Goal: Task Accomplishment & Management: Complete application form

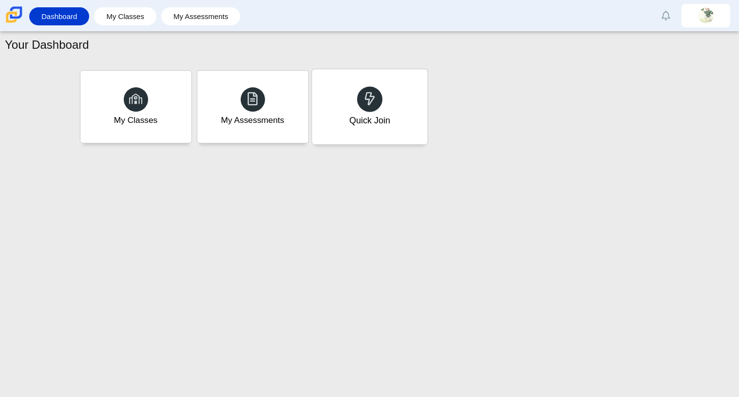
click at [341, 88] on div "Quick Join" at bounding box center [369, 106] width 115 height 75
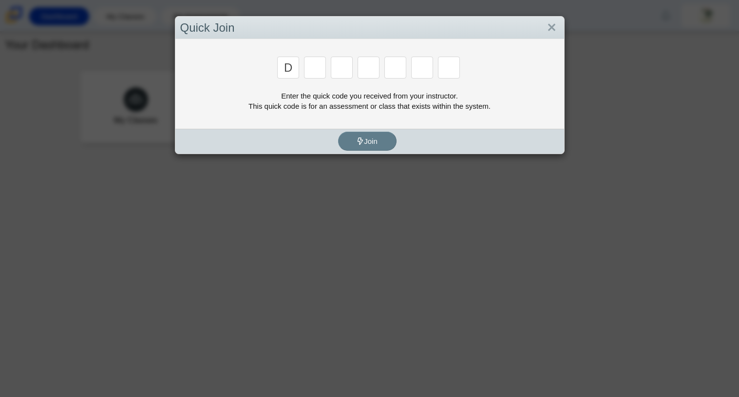
type input "d"
type input "a"
type input "w"
type input "n"
type input "a"
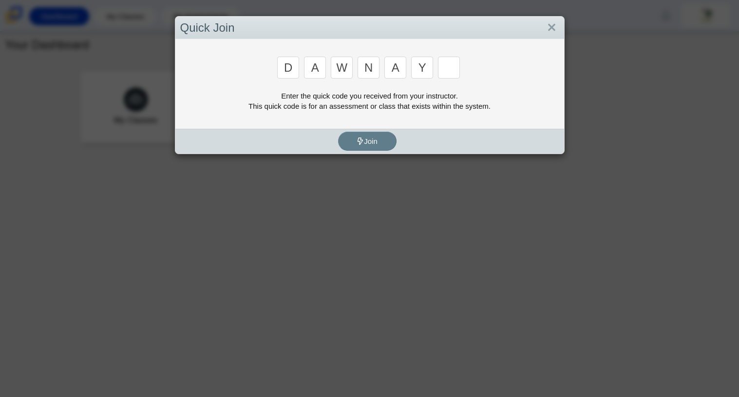
type input "y"
type input "3"
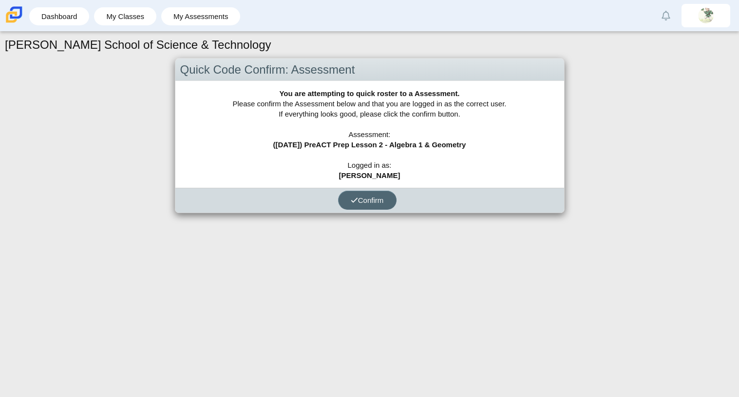
click at [369, 204] on button "Confirm" at bounding box center [367, 199] width 58 height 19
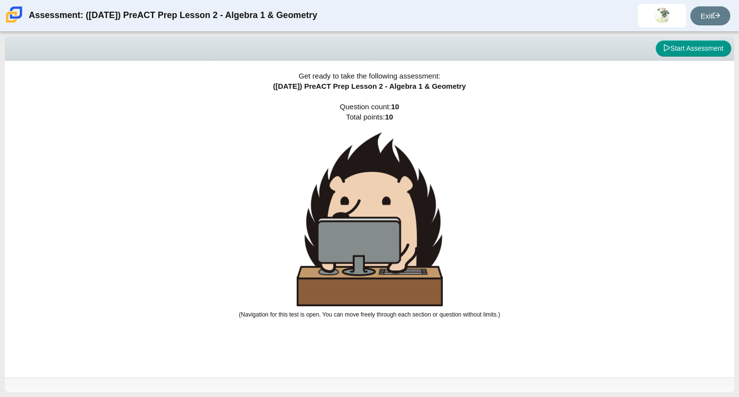
click at [707, 60] on div "Viewing Question 0 of 10 in Pacing Mode Start Assessment" at bounding box center [369, 49] width 729 height 24
click at [699, 48] on button "Start Assessment" at bounding box center [694, 48] width 76 height 17
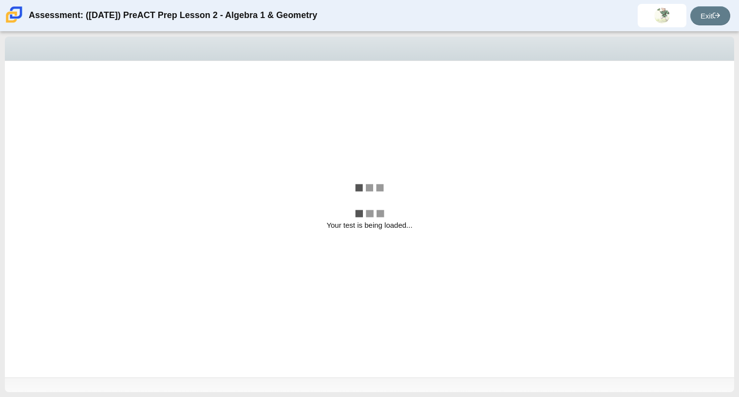
select select "210571de-36a6-4d8e-a361-ceff8ef801dc"
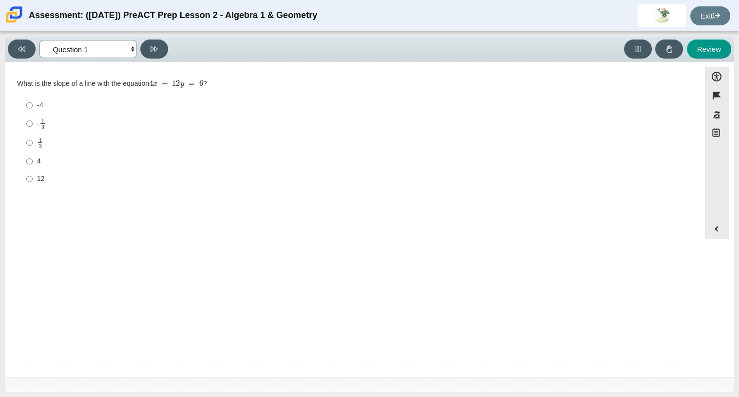
click at [75, 43] on select "Questions Question 1 Question 2 Question 3 Question 4 Question 5 Question 6 Que…" at bounding box center [87, 49] width 97 height 18
click at [307, 147] on div "1 3" at bounding box center [360, 142] width 646 height 11
click at [33, 147] on input "1 3 1 third" at bounding box center [29, 142] width 6 height 19
radio input "true"
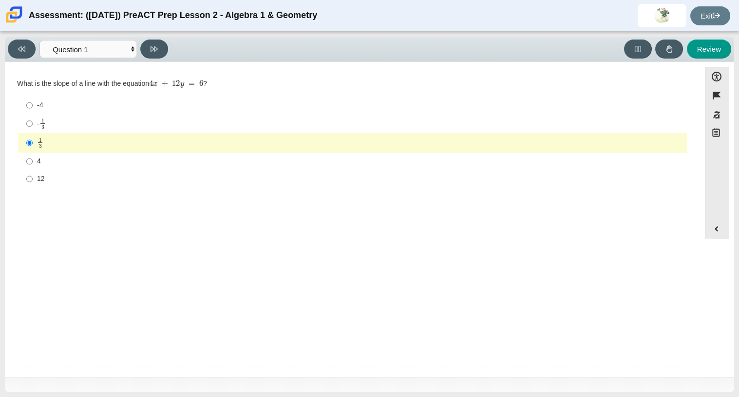
click at [125, 104] on div "-4" at bounding box center [360, 105] width 646 height 10
click at [33, 104] on input "-4 -4" at bounding box center [29, 105] width 6 height 18
radio input "true"
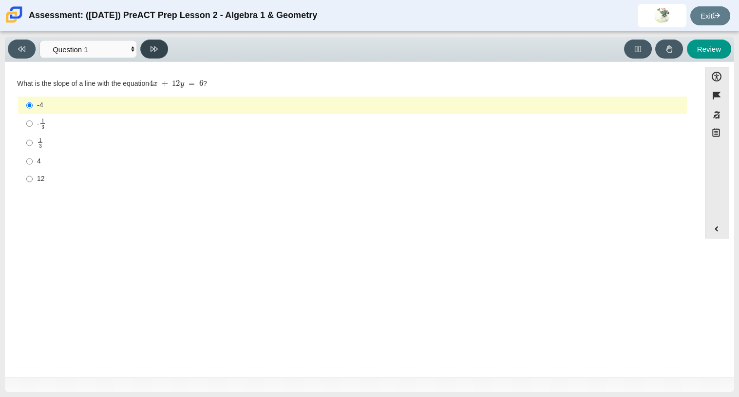
click at [162, 46] on button at bounding box center [154, 48] width 28 height 19
select select "bbf5d072-3e0b-44c4-9a12-6e7c9033f65b"
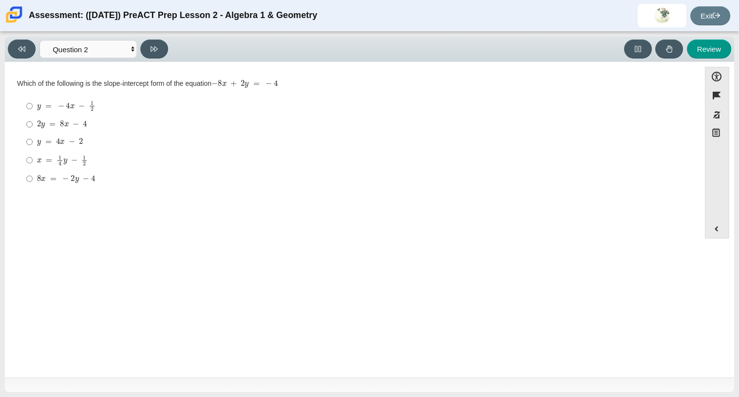
click at [93, 164] on div "x = 1 4 y − 1 2" at bounding box center [360, 160] width 646 height 11
click at [33, 164] on input "x = 1 4 y − 1 2 x = 1 4 y − 1 2" at bounding box center [29, 160] width 6 height 19
radio input "true"
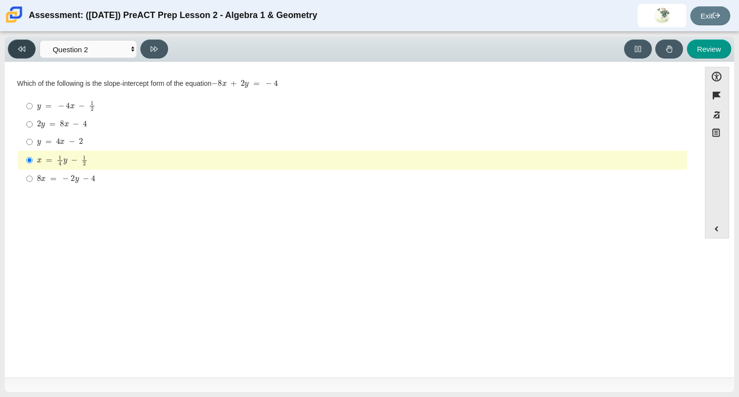
click at [20, 43] on button at bounding box center [22, 48] width 28 height 19
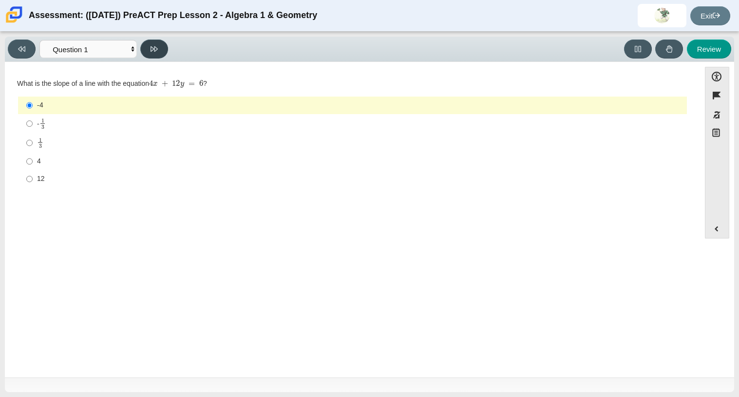
click at [154, 42] on button at bounding box center [154, 48] width 28 height 19
select select "bbf5d072-3e0b-44c4-9a12-6e7c9033f65b"
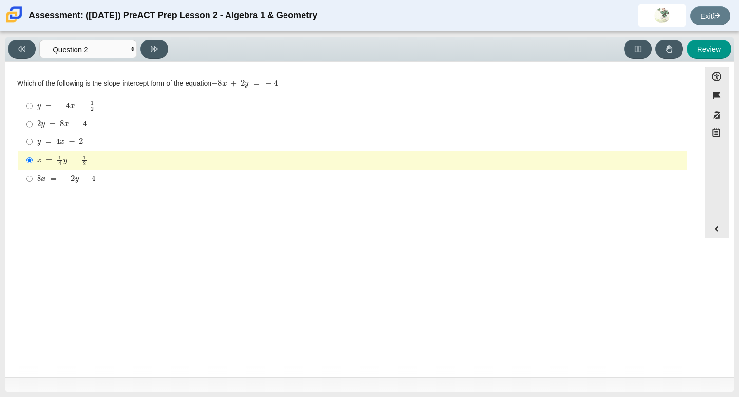
click at [212, 139] on div "y = 4 x − 2" at bounding box center [360, 142] width 646 height 10
click at [33, 139] on input "y = 4 x − 2 y = 4 x − 2" at bounding box center [29, 142] width 6 height 18
radio input "true"
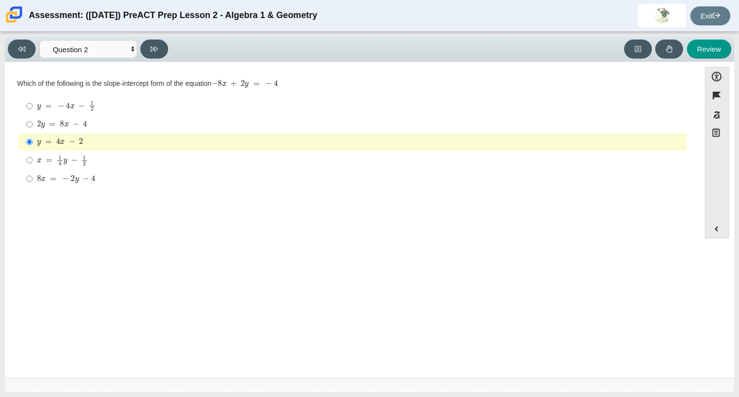
click at [225, 167] on label "x = 1 4 y − 1 2 x = 1 4 y − 1 2" at bounding box center [352, 160] width 667 height 19
click at [33, 167] on input "x = 1 4 y − 1 2 x = 1 4 y − 1 2" at bounding box center [29, 160] width 6 height 19
radio input "true"
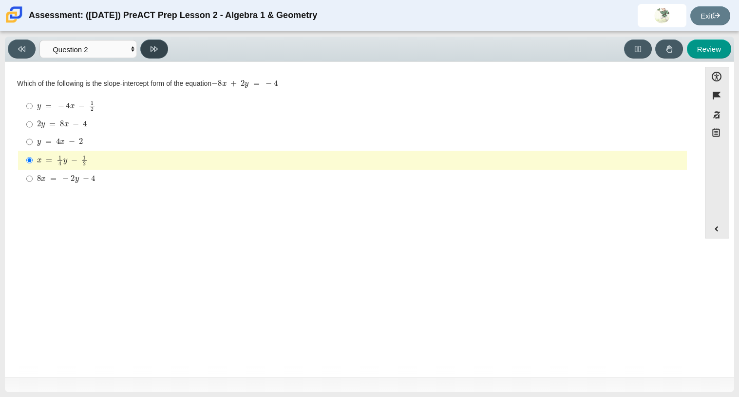
click at [149, 45] on button at bounding box center [154, 48] width 28 height 19
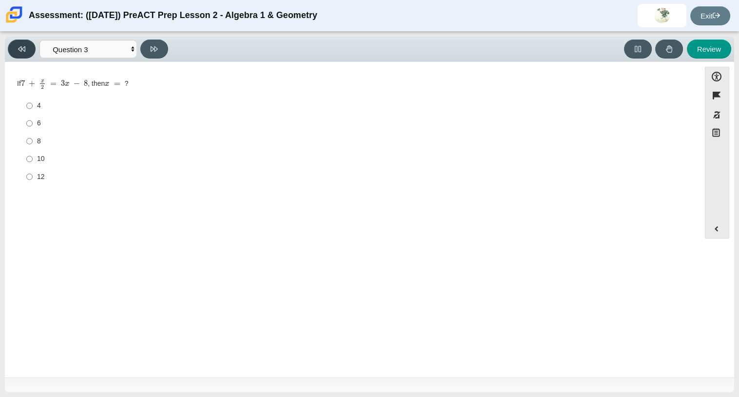
click at [30, 51] on button at bounding box center [22, 48] width 28 height 19
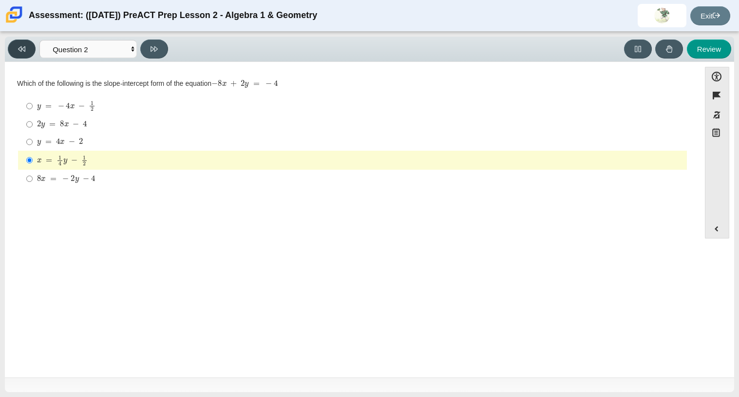
click at [30, 51] on button at bounding box center [22, 48] width 28 height 19
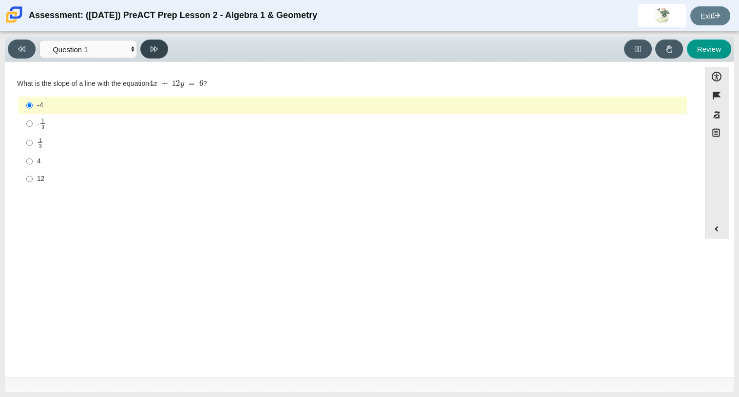
click at [152, 43] on button at bounding box center [154, 48] width 28 height 19
select select "bbf5d072-3e0b-44c4-9a12-6e7c9033f65b"
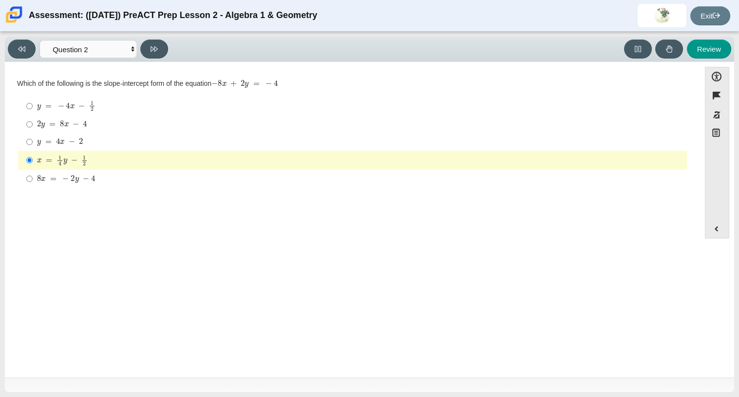
click at [37, 110] on mjx-math "Assessment items" at bounding box center [66, 105] width 58 height 11
click at [33, 110] on input "y = − 4 x − 1 2 y = − 4 x − 1 2" at bounding box center [29, 105] width 6 height 19
radio input "true"
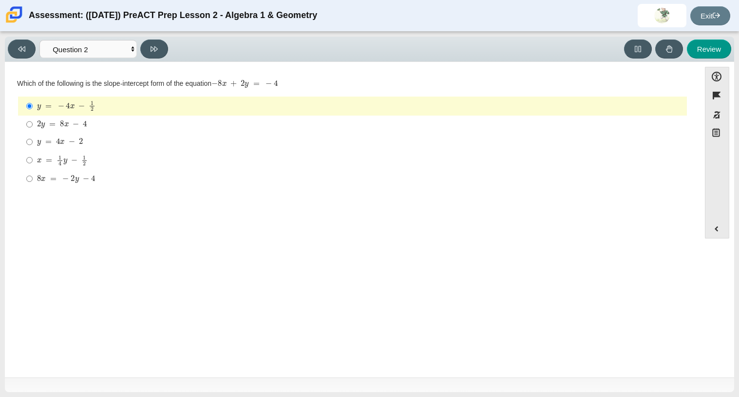
click at [59, 184] on mjx-container "8 x = − 2 y − 4" at bounding box center [66, 178] width 58 height 19
click at [33, 184] on input "8 x = − 2 y − 4 8 x = − 2 y − 4" at bounding box center [29, 179] width 6 height 18
radio input "true"
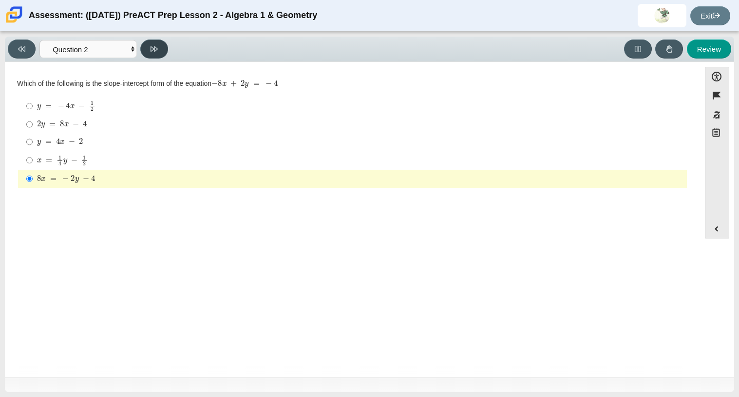
click at [148, 56] on button at bounding box center [154, 48] width 28 height 19
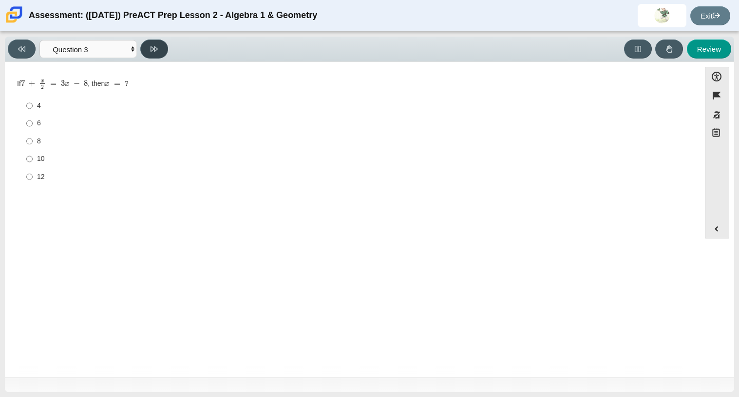
click at [148, 56] on button at bounding box center [154, 48] width 28 height 19
select select "ce81fe10-bf29-4b5e-8bd7-4f47f2fed4d8"
click at [49, 172] on label "21 21" at bounding box center [352, 179] width 667 height 18
click at [33, 172] on input "21 21" at bounding box center [29, 179] width 6 height 18
radio input "true"
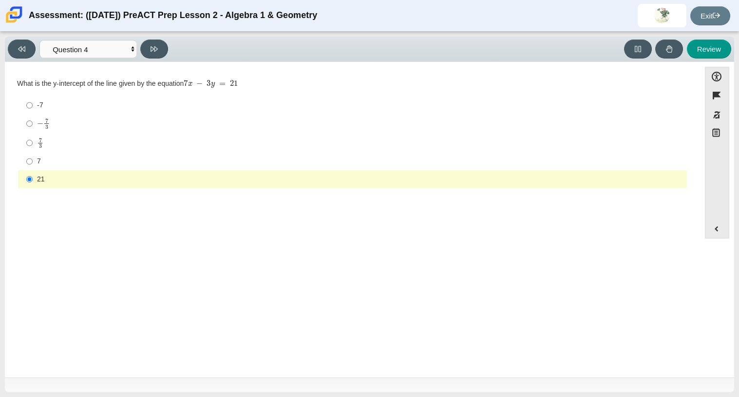
click at [52, 166] on div "7" at bounding box center [360, 161] width 646 height 10
click at [33, 166] on input "7 7" at bounding box center [29, 161] width 6 height 18
radio input "true"
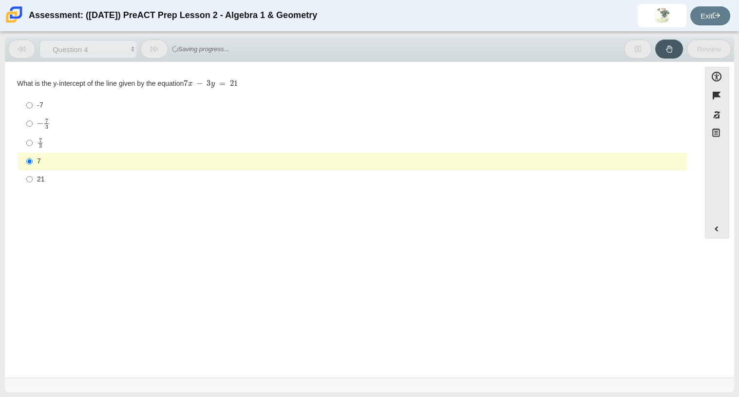
click at [66, 188] on label "21 21" at bounding box center [352, 179] width 667 height 18
click at [33, 188] on input "21 21" at bounding box center [29, 179] width 6 height 18
radio input "true"
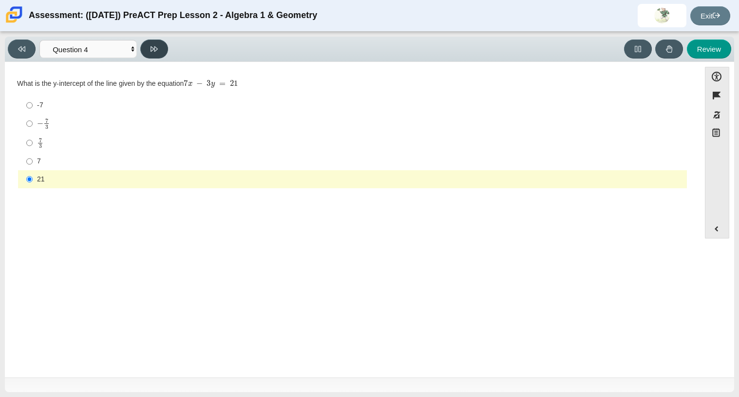
click at [156, 47] on icon at bounding box center [154, 48] width 7 height 5
select select "89427bb7-e313-4f00-988f-8b8255897029"
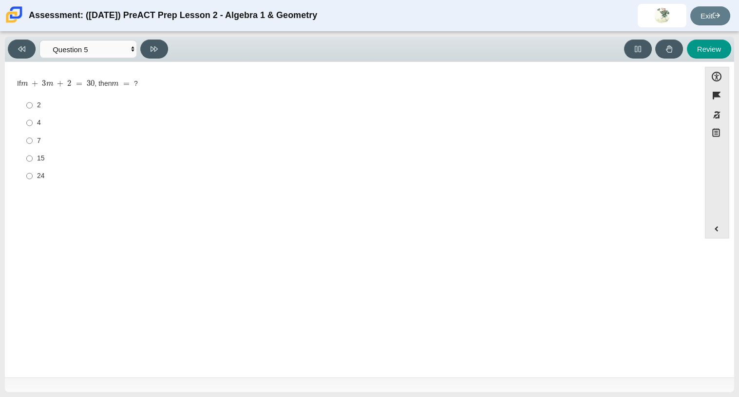
click at [82, 164] on label "15 15" at bounding box center [352, 159] width 667 height 18
click at [33, 164] on input "15 15" at bounding box center [29, 159] width 6 height 18
radio input "true"
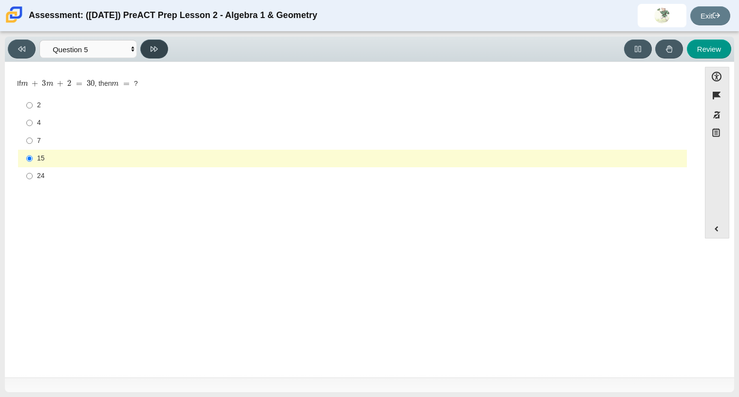
click at [145, 49] on button at bounding box center [154, 48] width 28 height 19
select select "97f4f5fa-a52e-4fed-af51-565bfcdf47cb"
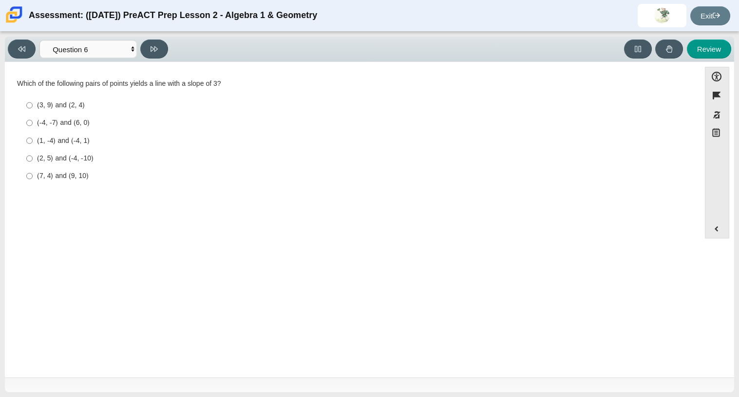
click at [150, 102] on div "(3, 9) and (2, 4)" at bounding box center [360, 105] width 646 height 10
click at [33, 102] on input "(3, 9) and (2, 4) (3, 9) and (2, 4)" at bounding box center [29, 105] width 6 height 18
radio input "true"
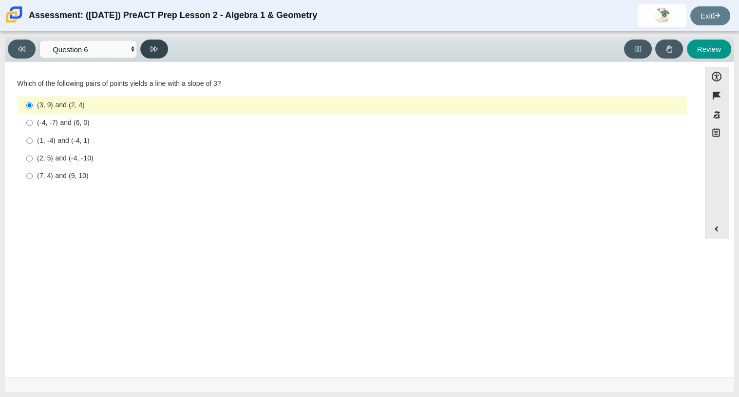
click at [151, 55] on button at bounding box center [154, 48] width 28 height 19
select select "ed62e223-81bd-4cbf-ab48-ab975844bd1f"
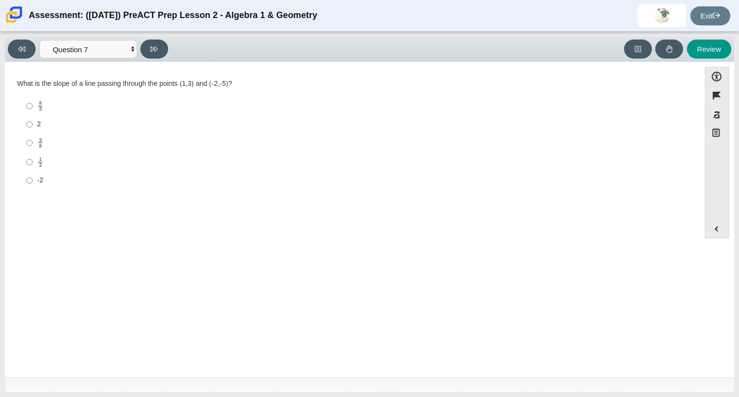
click at [111, 161] on div "1 2" at bounding box center [360, 161] width 646 height 11
click at [33, 161] on input "1 2 1 half" at bounding box center [29, 161] width 6 height 19
radio input "true"
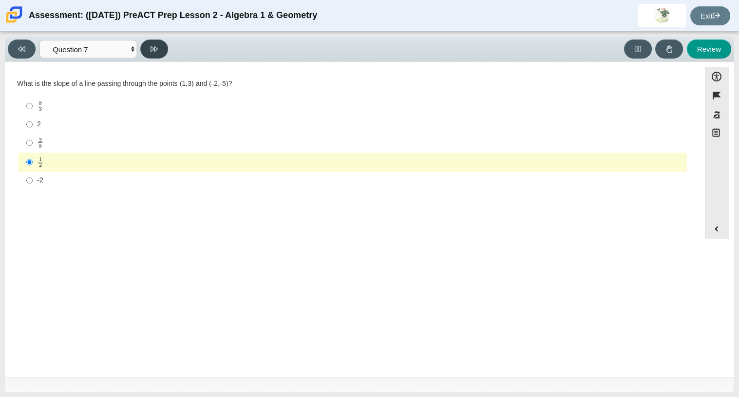
click at [163, 41] on button at bounding box center [154, 48] width 28 height 19
select select "ec95ace6-bebc-42b8-9428-40567494d4da"
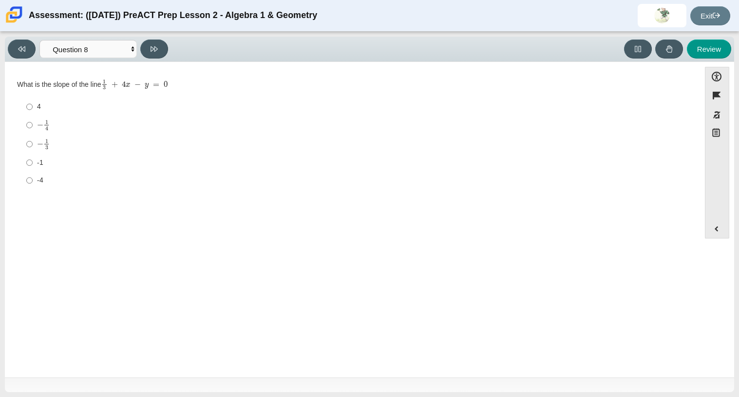
click at [55, 153] on label "-1 -1" at bounding box center [352, 162] width 667 height 18
click at [33, 153] on input "-1 -1" at bounding box center [29, 162] width 6 height 18
radio input "true"
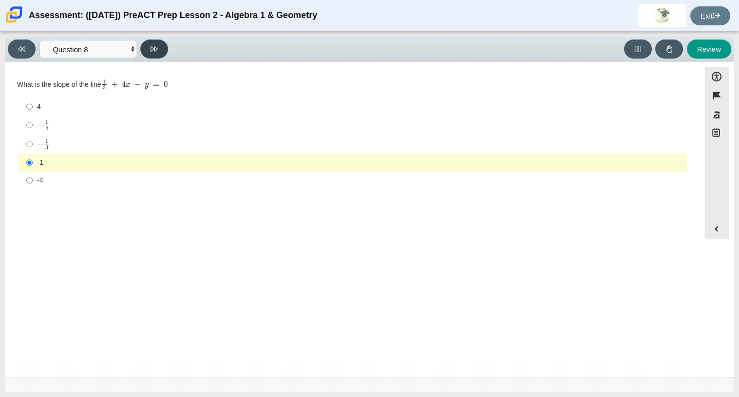
click at [150, 54] on button at bounding box center [154, 48] width 28 height 19
select select "14773eaf-2ca1-47ae-afe7-a624a56f34b3"
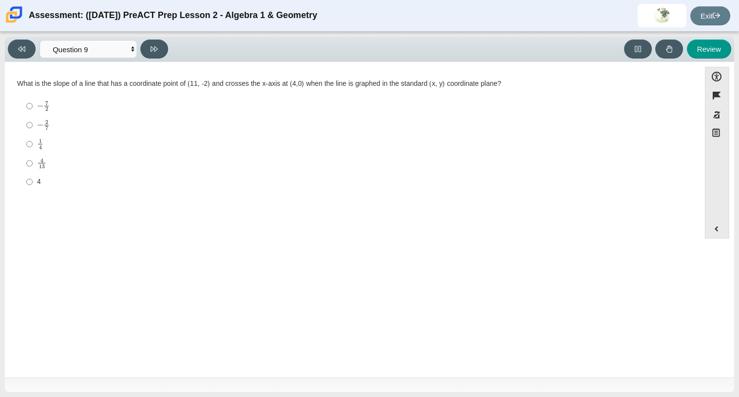
click at [36, 128] on label "− 2 7 negative 2 sevenths" at bounding box center [352, 124] width 667 height 19
click at [33, 128] on input "− 2 7 negative 2 sevenths" at bounding box center [29, 124] width 6 height 19
radio input "true"
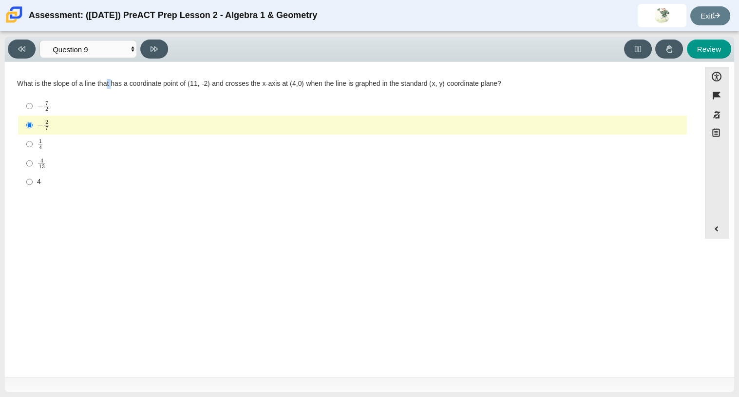
drag, startPoint x: 108, startPoint y: 78, endPoint x: 112, endPoint y: 75, distance: 5.3
click at [112, 75] on div "Question What is the slope of a line that has a coordinate point of (11, -2) an…" at bounding box center [352, 136] width 685 height 135
click at [152, 46] on icon at bounding box center [154, 48] width 7 height 7
select select "96b71634-eacb-4f7e-8aef-411727d9bcba"
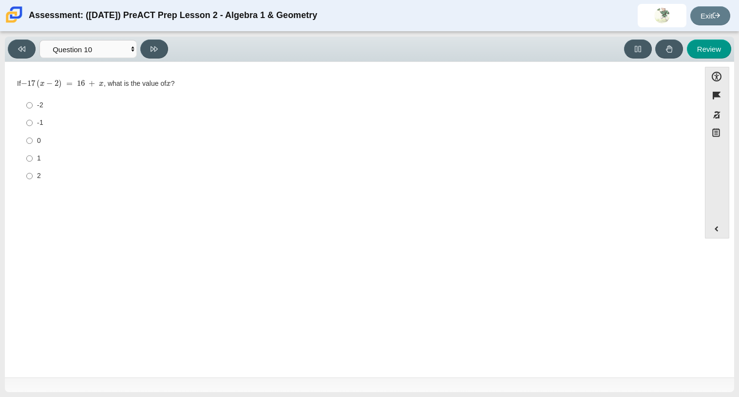
click at [77, 120] on div "-1" at bounding box center [360, 123] width 646 height 10
click at [33, 120] on input "-1 -1" at bounding box center [29, 123] width 6 height 18
radio input "true"
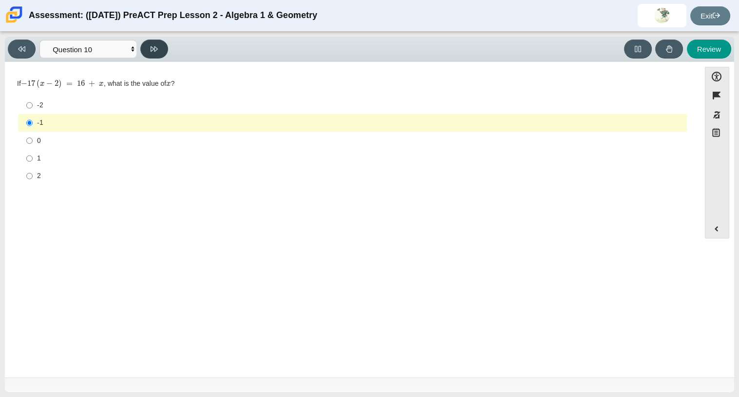
click at [161, 52] on button at bounding box center [154, 48] width 28 height 19
select select "review"
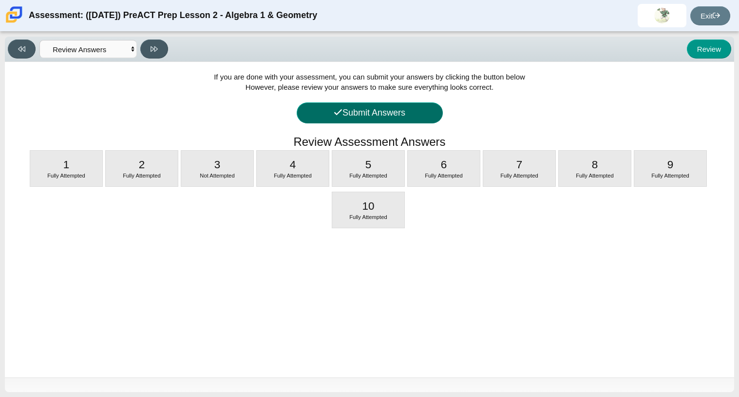
click at [329, 116] on button "Submit Answers" at bounding box center [370, 112] width 146 height 21
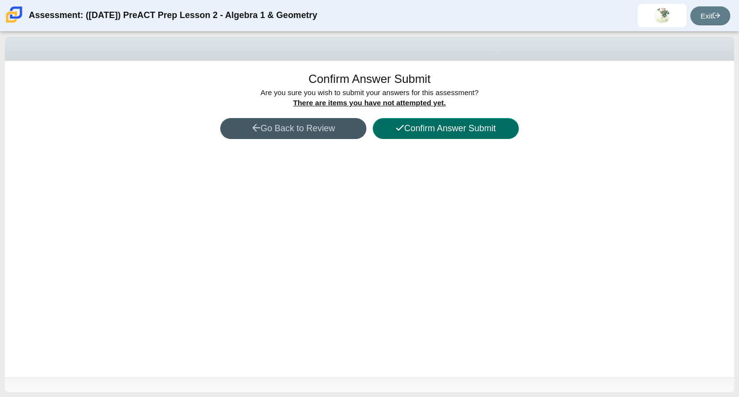
click at [421, 118] on button "Confirm Answer Submit" at bounding box center [446, 128] width 146 height 21
